Goal: Navigation & Orientation: Find specific page/section

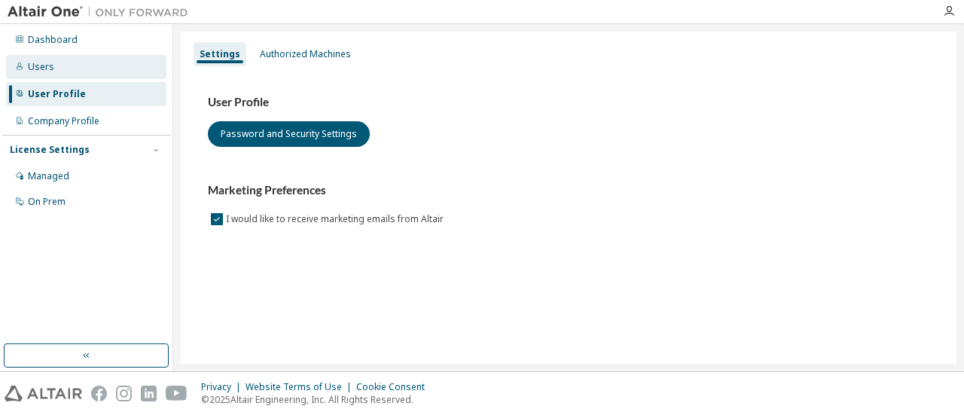
click at [95, 75] on div "Users" at bounding box center [86, 67] width 160 height 24
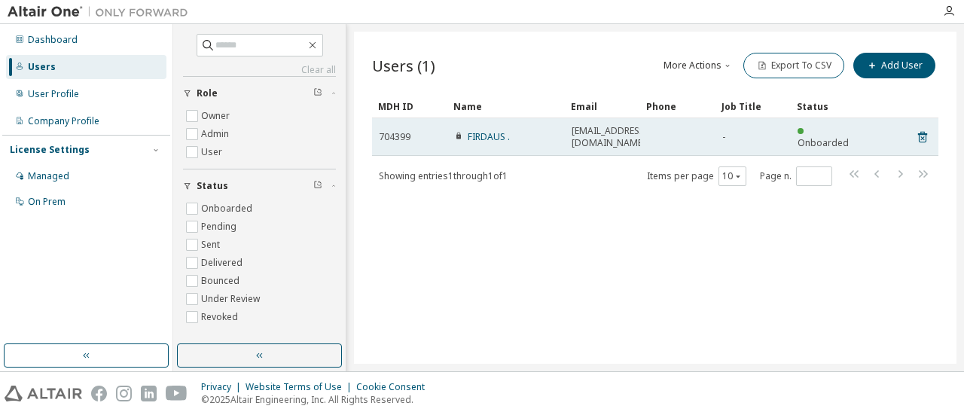
click at [540, 124] on td "FIRDAUS ." at bounding box center [505, 137] width 117 height 38
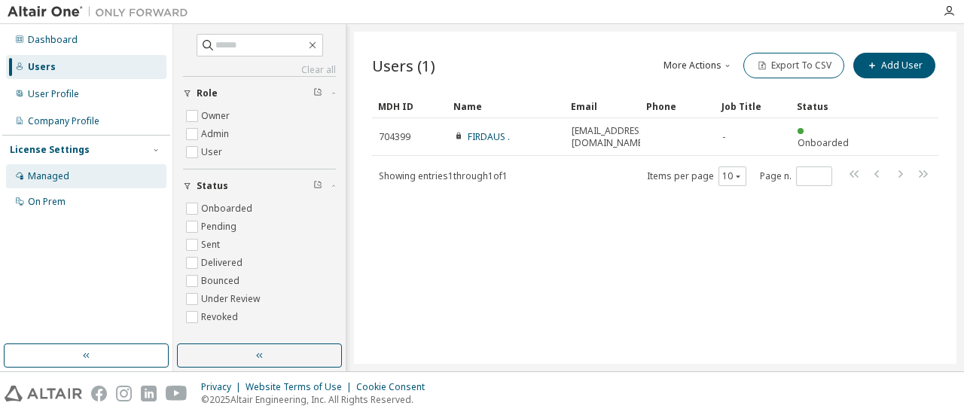
click at [81, 177] on div "Managed" at bounding box center [86, 176] width 160 height 24
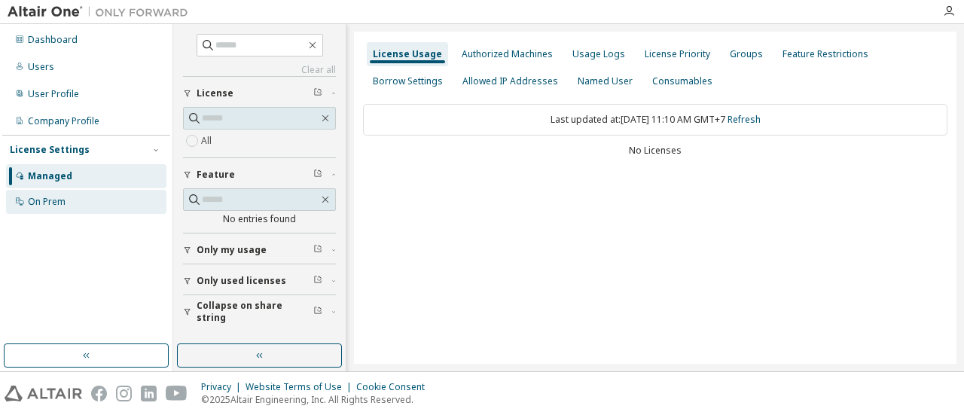
click at [81, 202] on div "On Prem" at bounding box center [86, 202] width 160 height 24
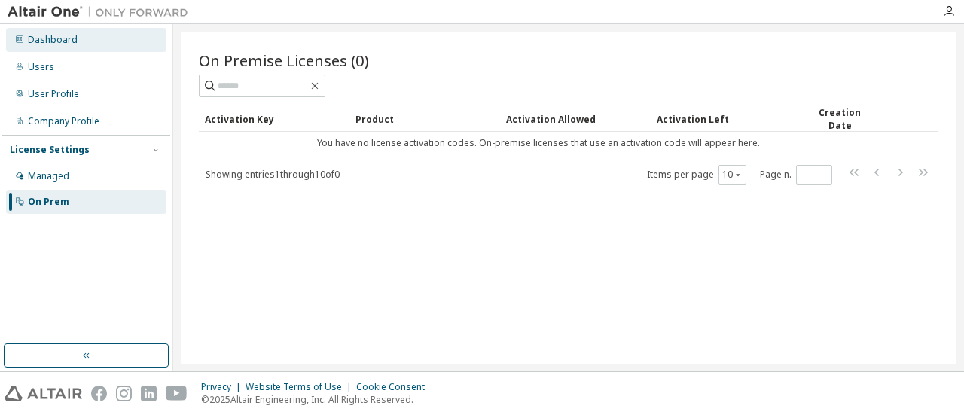
click at [36, 37] on div "Dashboard" at bounding box center [53, 40] width 50 height 12
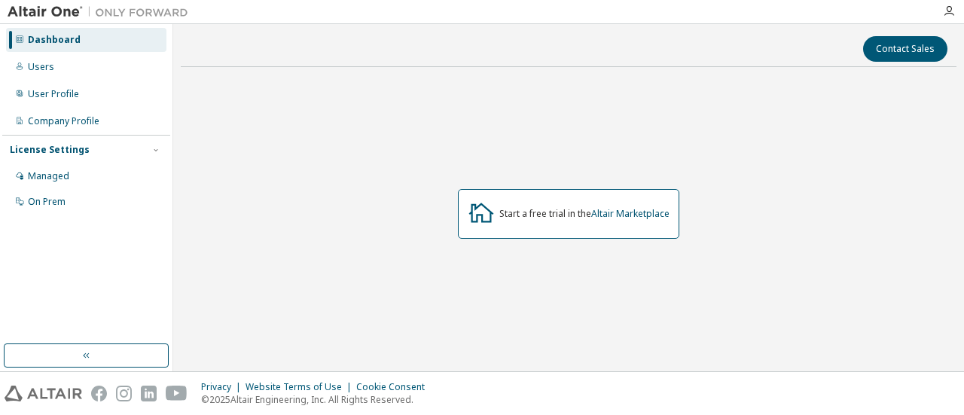
click at [488, 211] on icon at bounding box center [481, 213] width 25 height 20
click at [132, 56] on div "Users" at bounding box center [86, 67] width 160 height 24
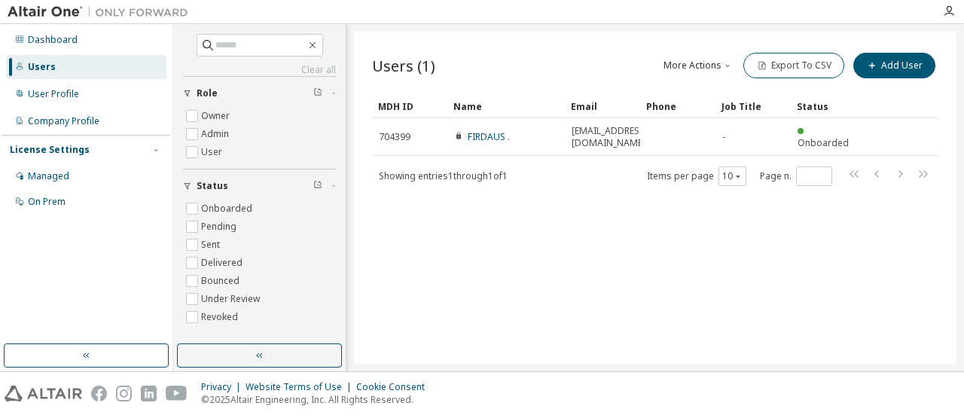
click at [107, 81] on div "Dashboard Users User Profile Company Profile License Settings Managed On Prem" at bounding box center [86, 120] width 168 height 189
click at [107, 85] on div "User Profile" at bounding box center [86, 94] width 160 height 24
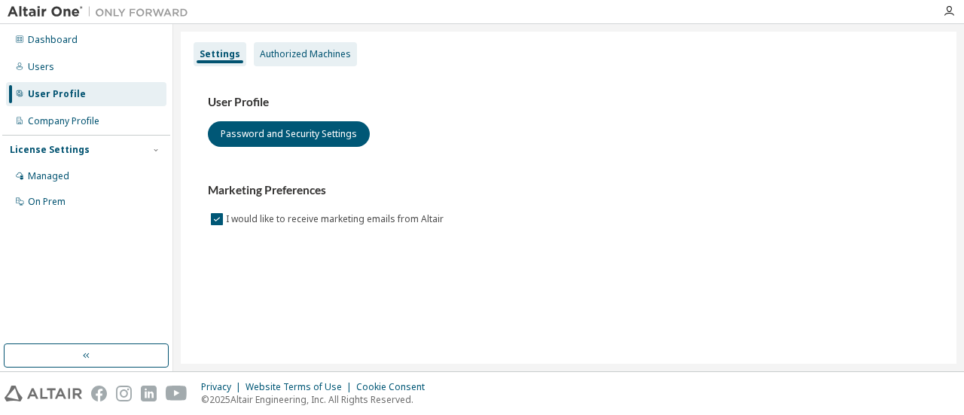
click at [313, 59] on div "Authorized Machines" at bounding box center [305, 54] width 91 height 12
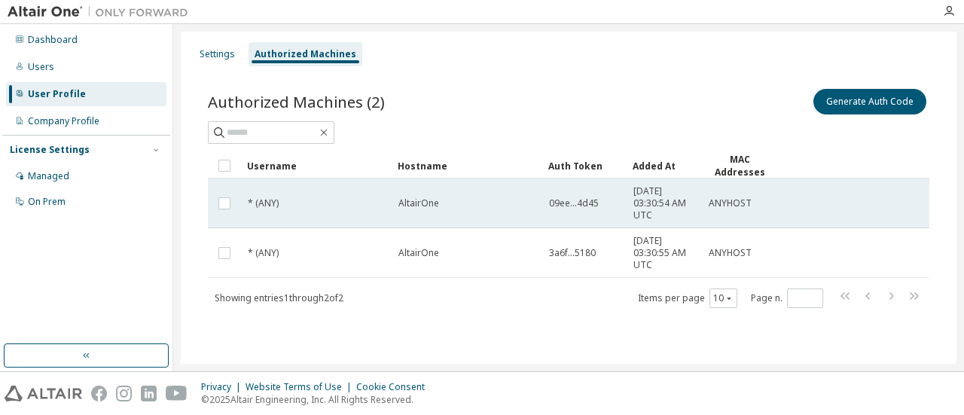
click at [613, 186] on td "09ee...4d45" at bounding box center [584, 203] width 84 height 50
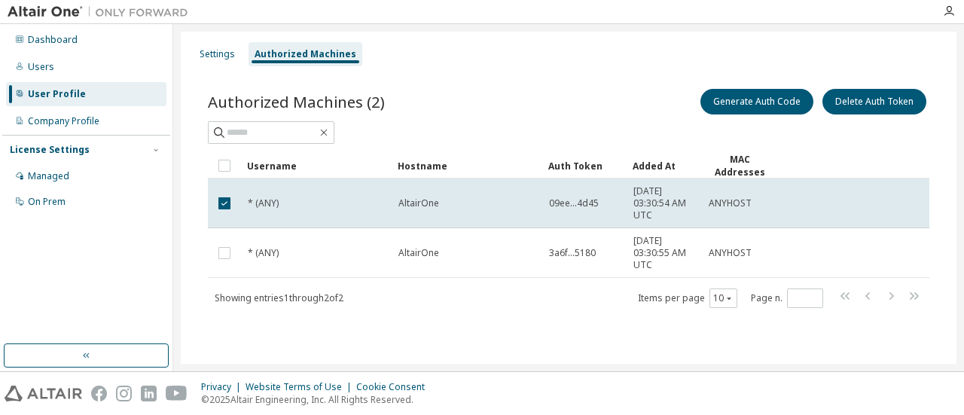
click at [613, 186] on td "09ee...4d45" at bounding box center [584, 203] width 84 height 50
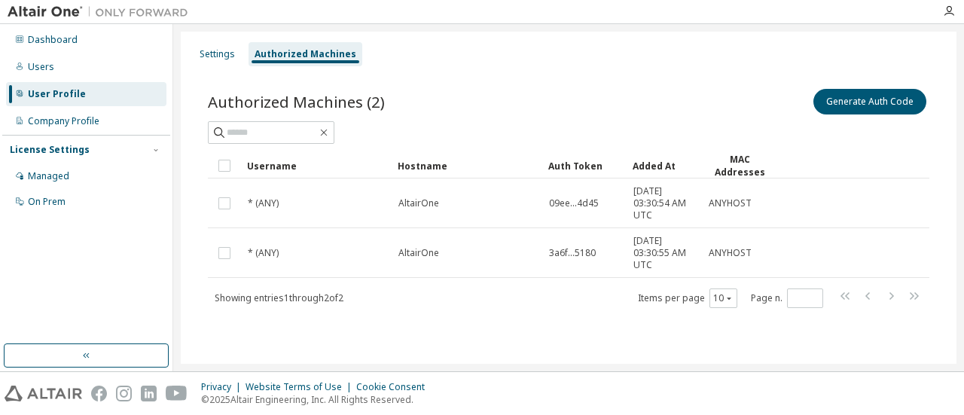
click at [613, 186] on td "09ee...4d45" at bounding box center [584, 203] width 84 height 50
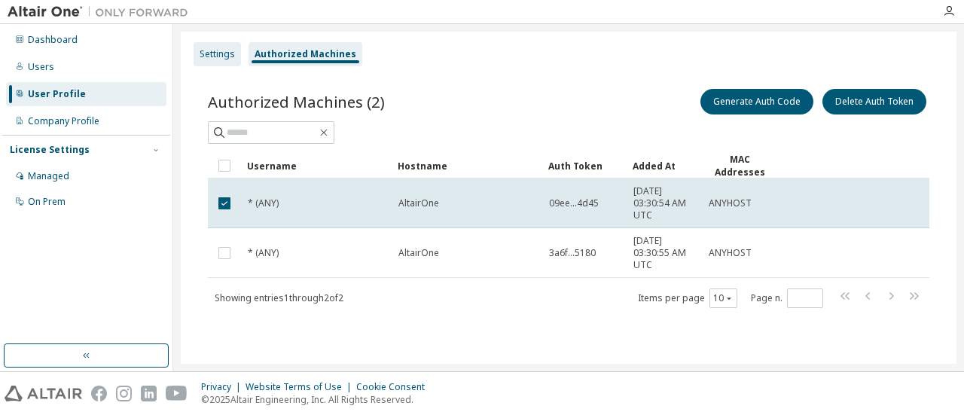
click at [228, 43] on div "Settings" at bounding box center [217, 54] width 47 height 24
